Goal: Transaction & Acquisition: Download file/media

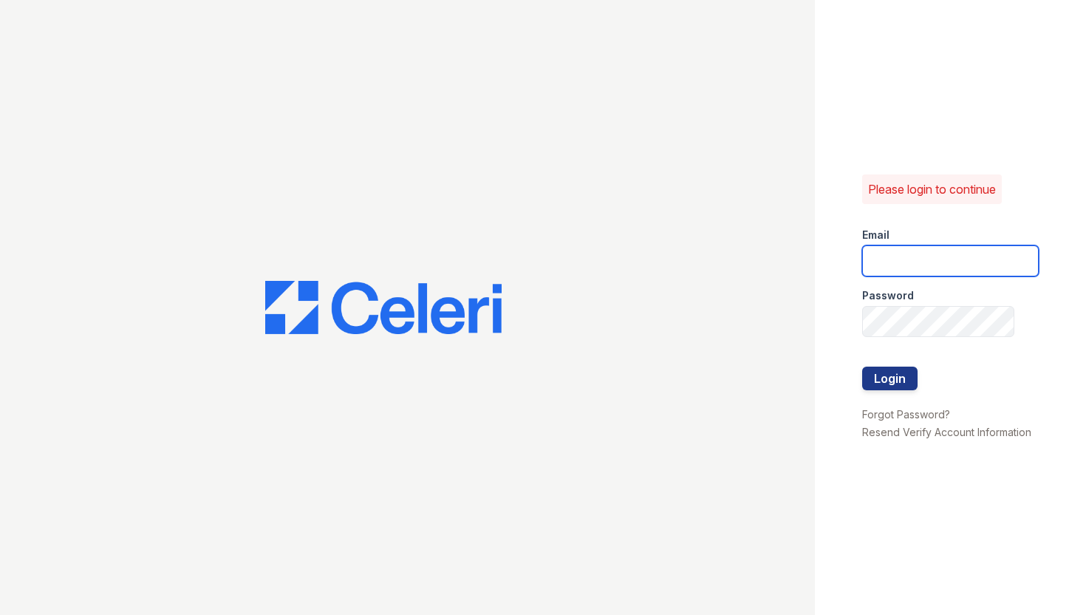
click at [879, 259] on input "email" at bounding box center [950, 260] width 177 height 31
type input "astonpark@nmresidential.com"
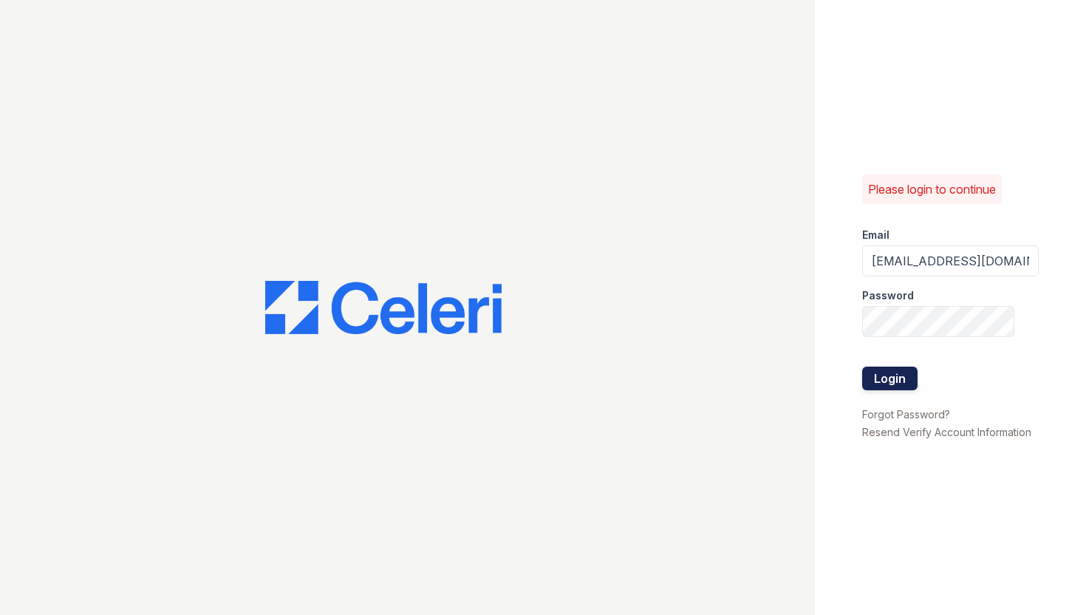
click at [873, 378] on button "Login" at bounding box center [889, 378] width 55 height 24
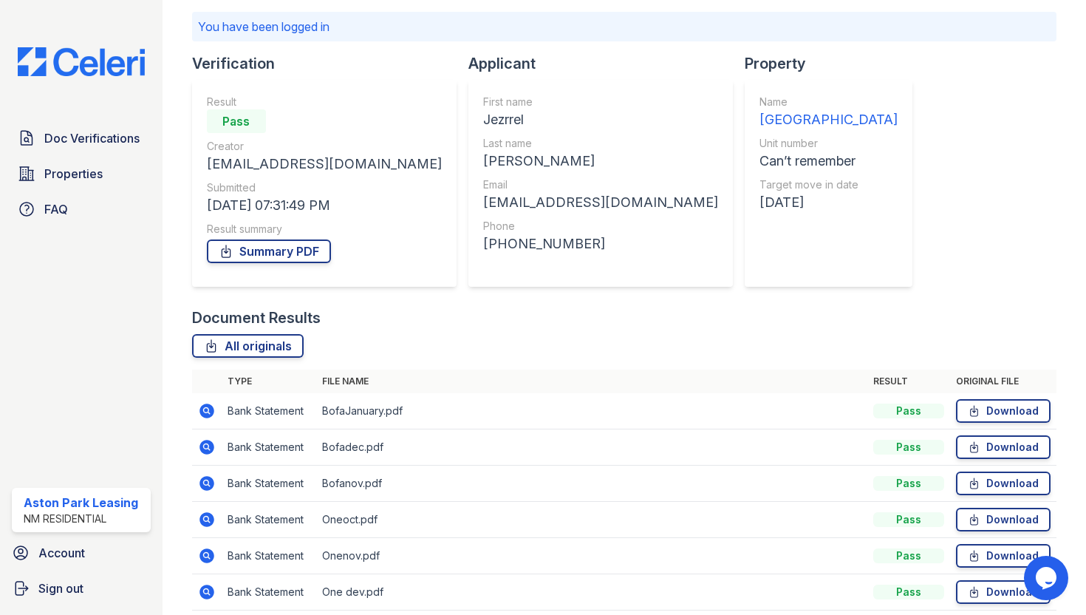
scroll to position [158, 0]
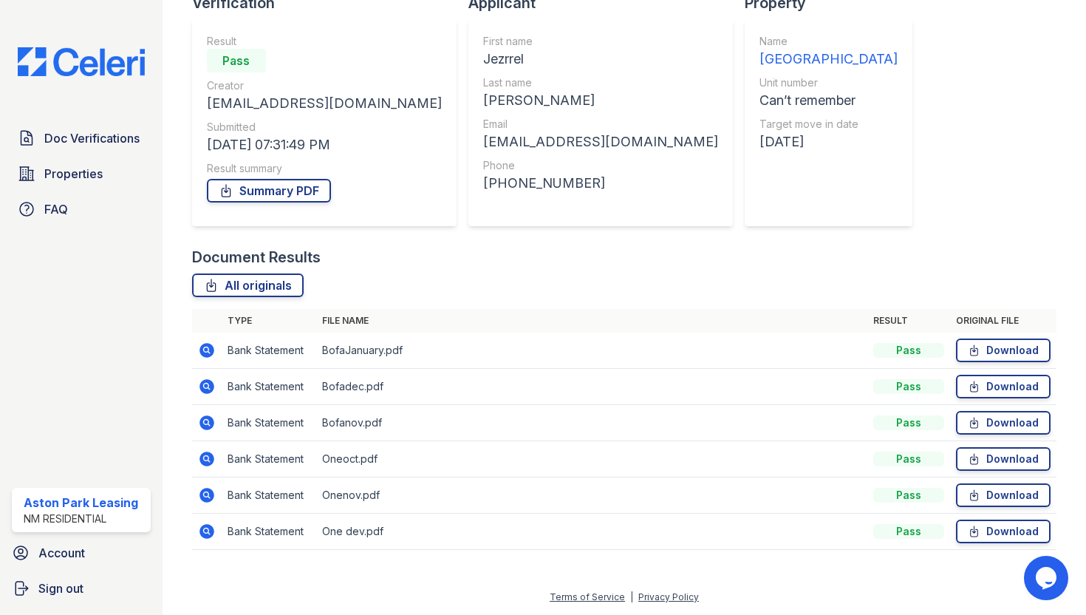
click at [82, 69] on img at bounding box center [81, 61] width 151 height 29
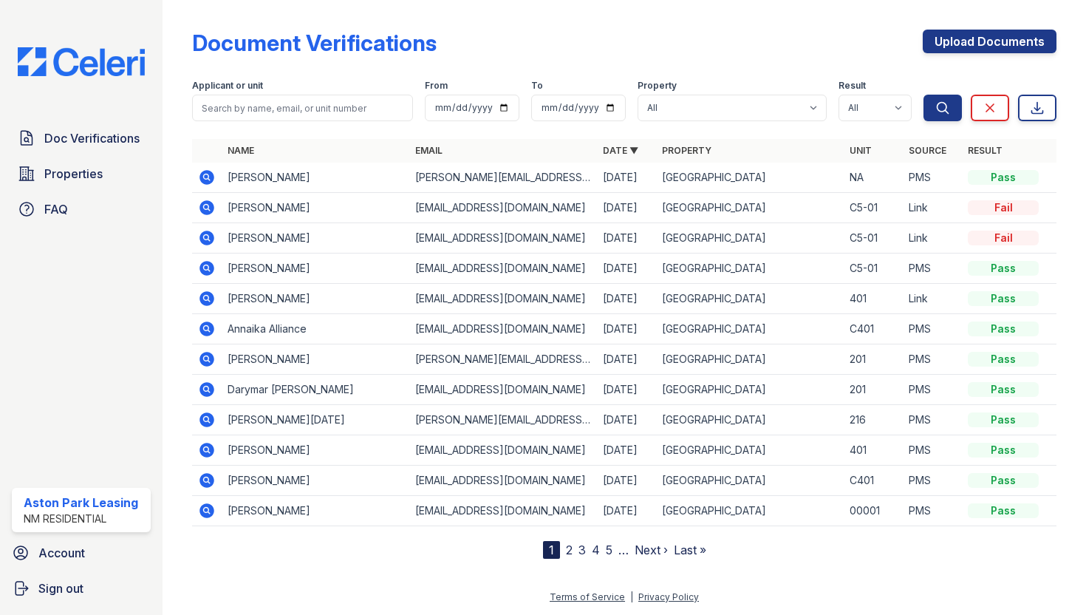
click at [209, 178] on icon at bounding box center [207, 177] width 15 height 15
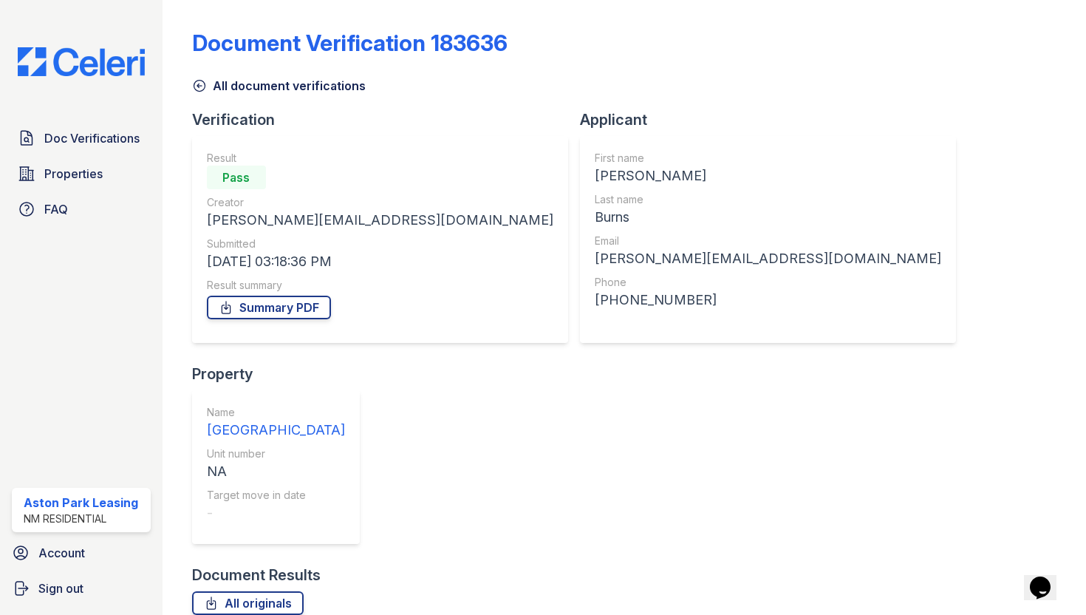
scroll to position [117, 0]
